Goal: Find specific page/section

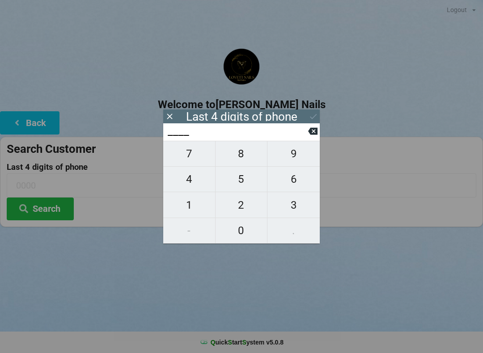
click at [302, 157] on span "9" at bounding box center [293, 153] width 52 height 19
type input "9___"
click at [306, 160] on span "9" at bounding box center [293, 153] width 52 height 19
type input "99__"
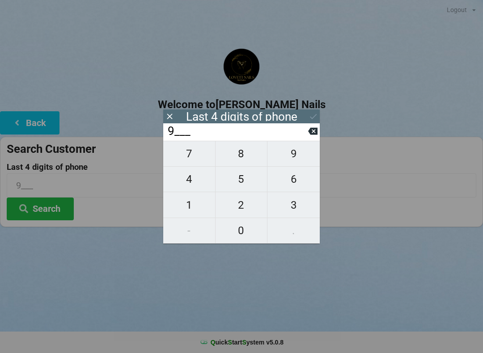
type input "99__"
click at [200, 153] on span "7" at bounding box center [189, 153] width 52 height 19
type input "997_"
click at [196, 212] on span "1" at bounding box center [189, 205] width 52 height 19
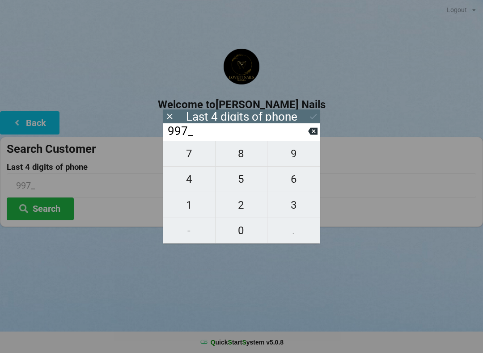
type input "9971"
click at [52, 207] on button "Search" at bounding box center [40, 209] width 67 height 23
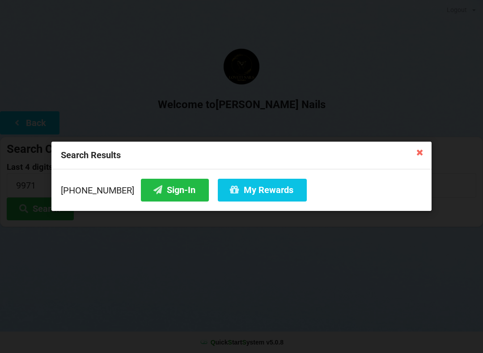
click at [232, 196] on button "My Rewards" at bounding box center [262, 190] width 89 height 23
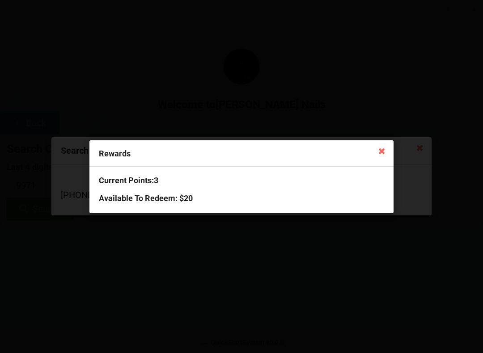
click at [376, 151] on icon at bounding box center [382, 150] width 14 height 14
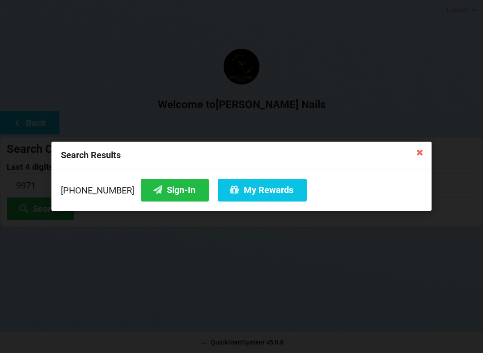
click at [152, 193] on icon at bounding box center [157, 190] width 11 height 8
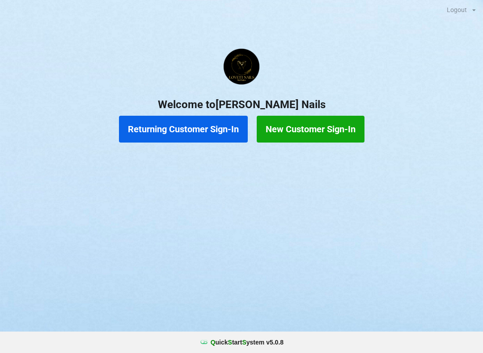
click at [194, 126] on button "Returning Customer Sign-In" at bounding box center [183, 129] width 129 height 27
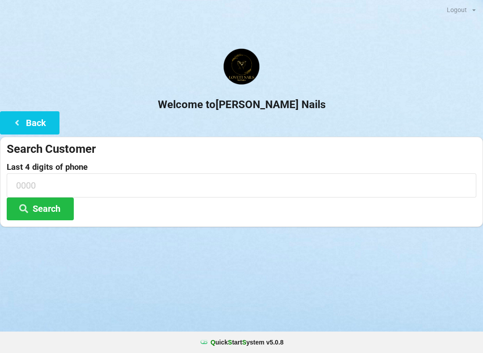
click at [385, 101] on h2 "Welcome to [PERSON_NAME] Nails" at bounding box center [241, 105] width 483 height 14
click at [393, 75] on div at bounding box center [241, 68] width 483 height 38
click at [400, 68] on div at bounding box center [241, 68] width 483 height 38
click at [22, 118] on button "Back" at bounding box center [29, 122] width 59 height 23
